Goal: Find specific page/section: Find specific page/section

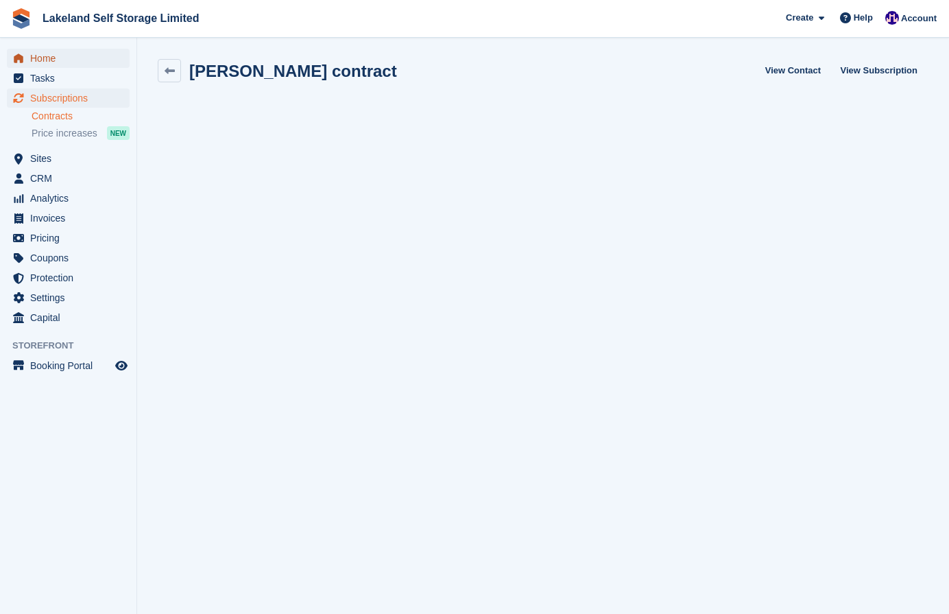
click at [43, 58] on span "Home" at bounding box center [71, 58] width 82 height 19
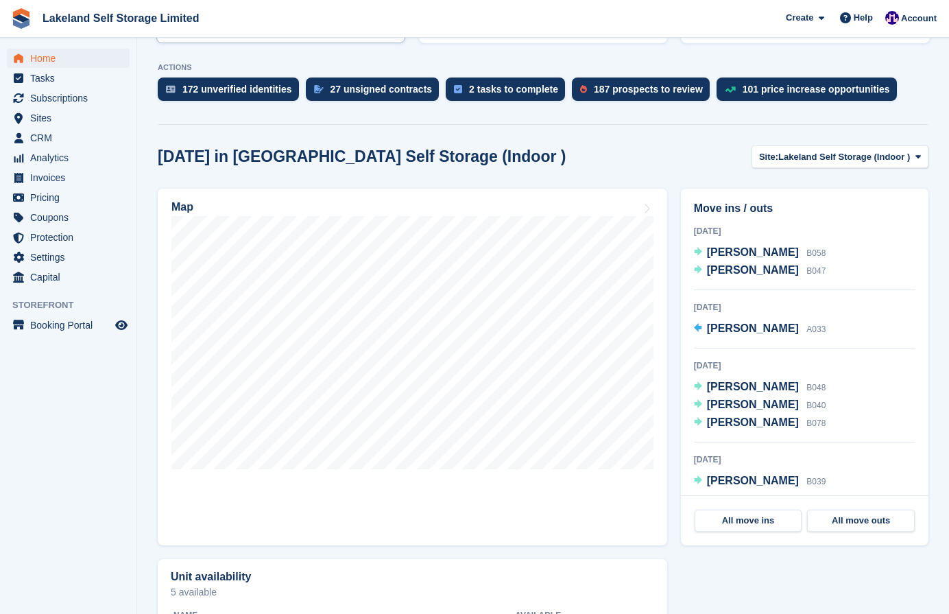
scroll to position [265, 0]
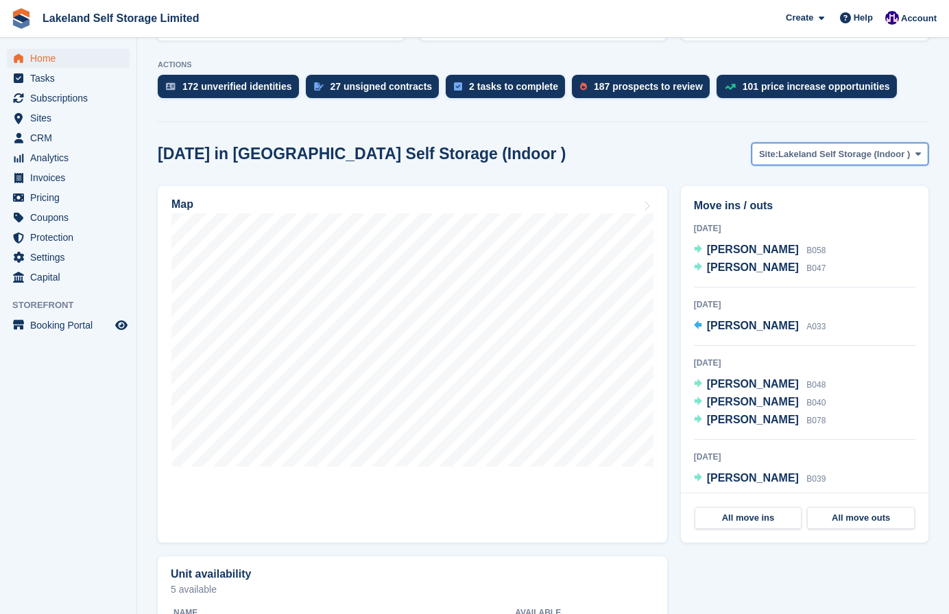
click at [917, 158] on icon at bounding box center [918, 154] width 5 height 9
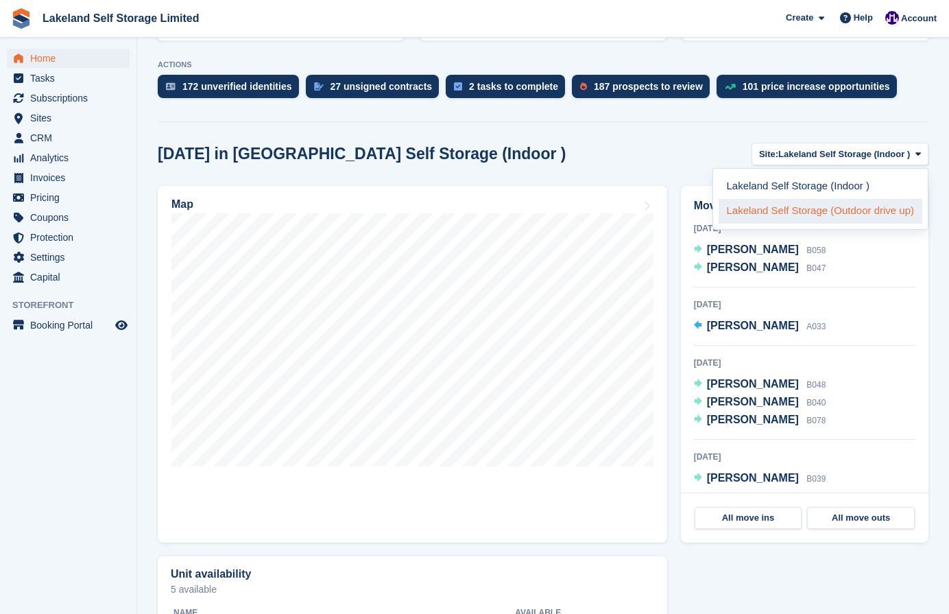
click at [862, 211] on link "Lakeland Self Storage (Outdoor drive up)" at bounding box center [821, 211] width 204 height 25
